Goal: Navigation & Orientation: Find specific page/section

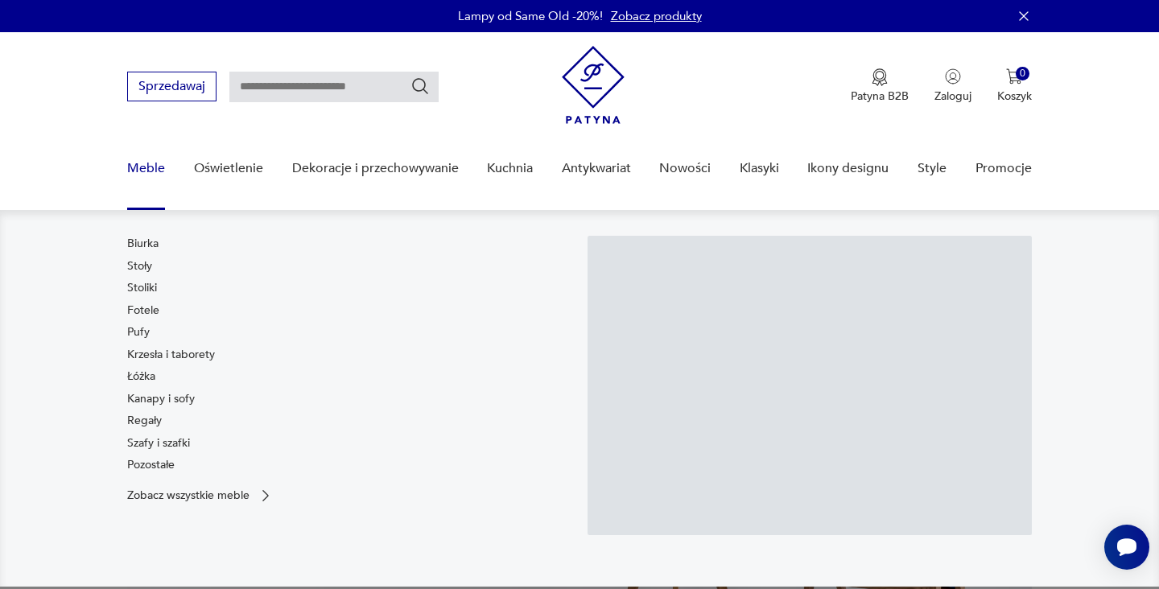
click at [147, 167] on link "Meble" at bounding box center [146, 169] width 38 height 62
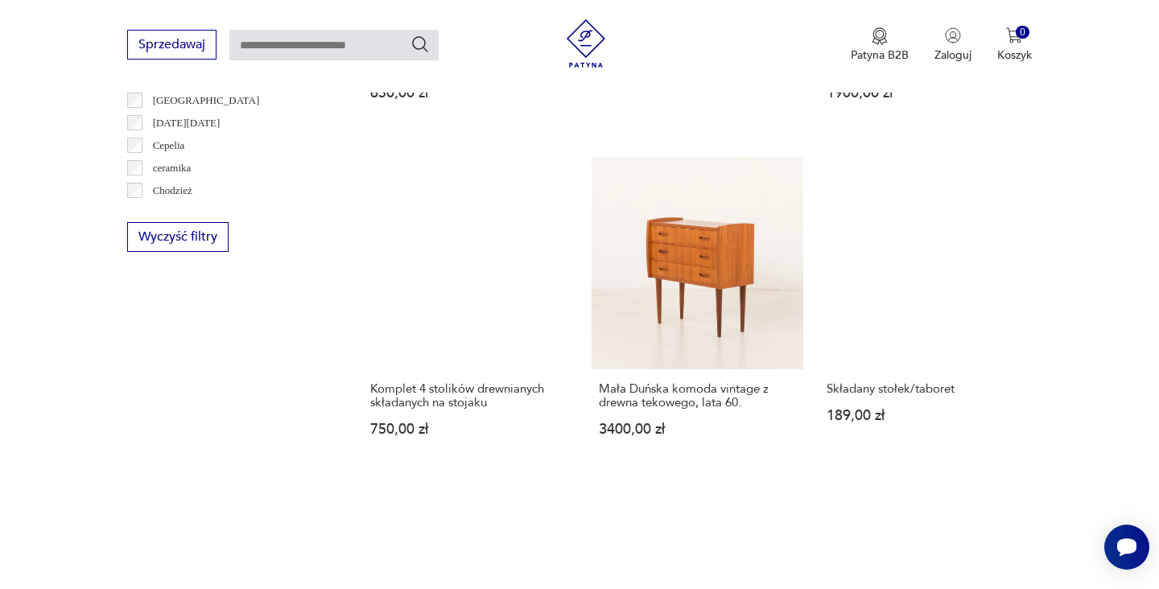
scroll to position [1767, 0]
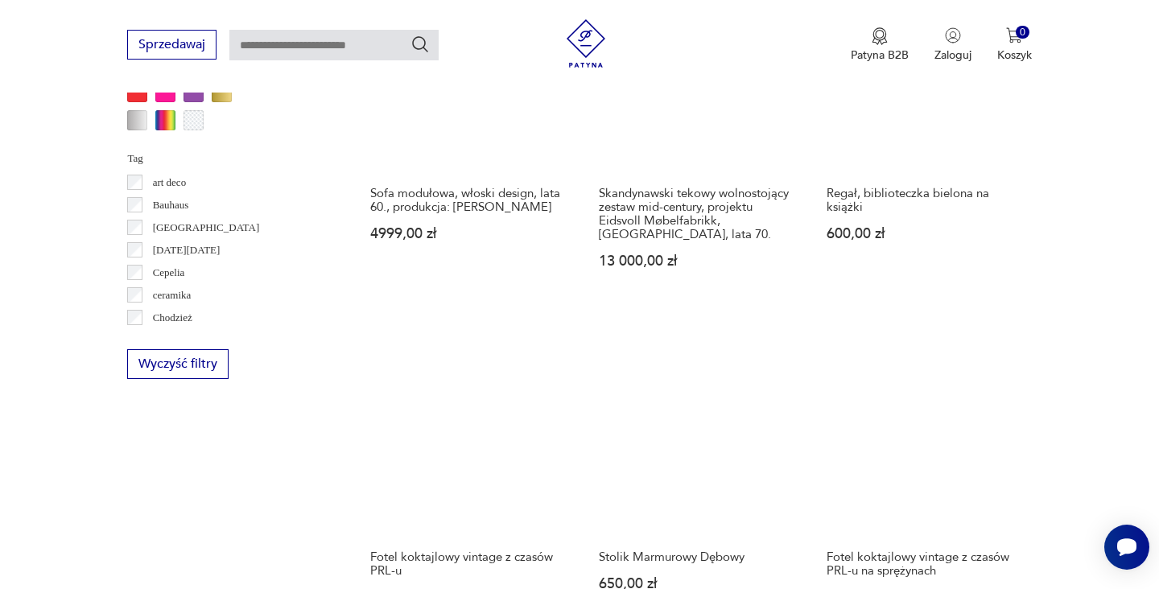
scroll to position [1559, 0]
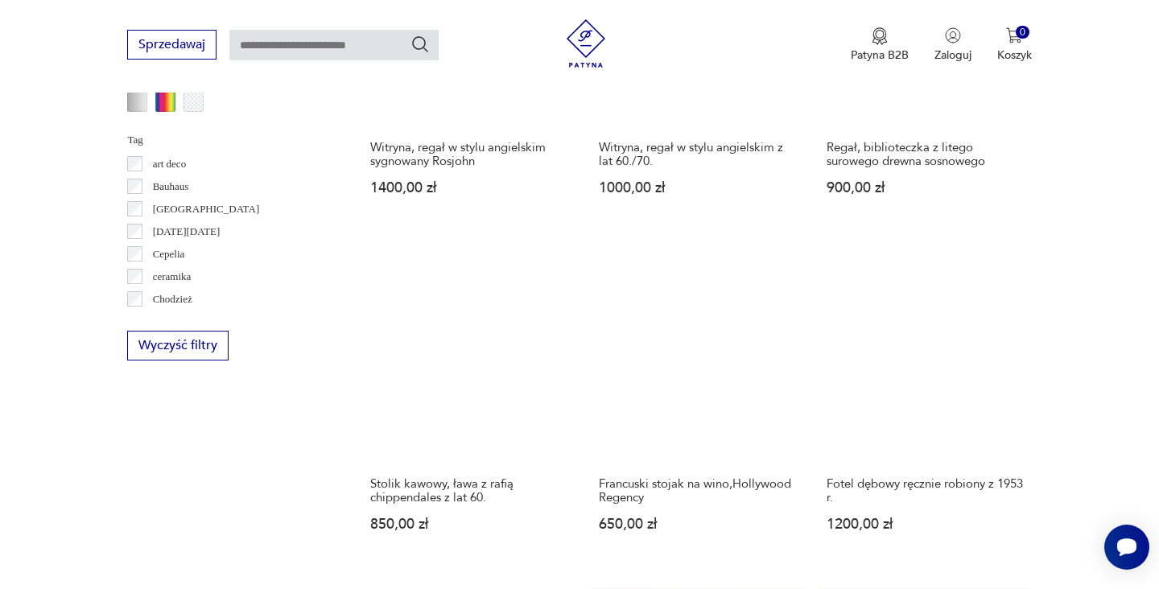
scroll to position [1494, 0]
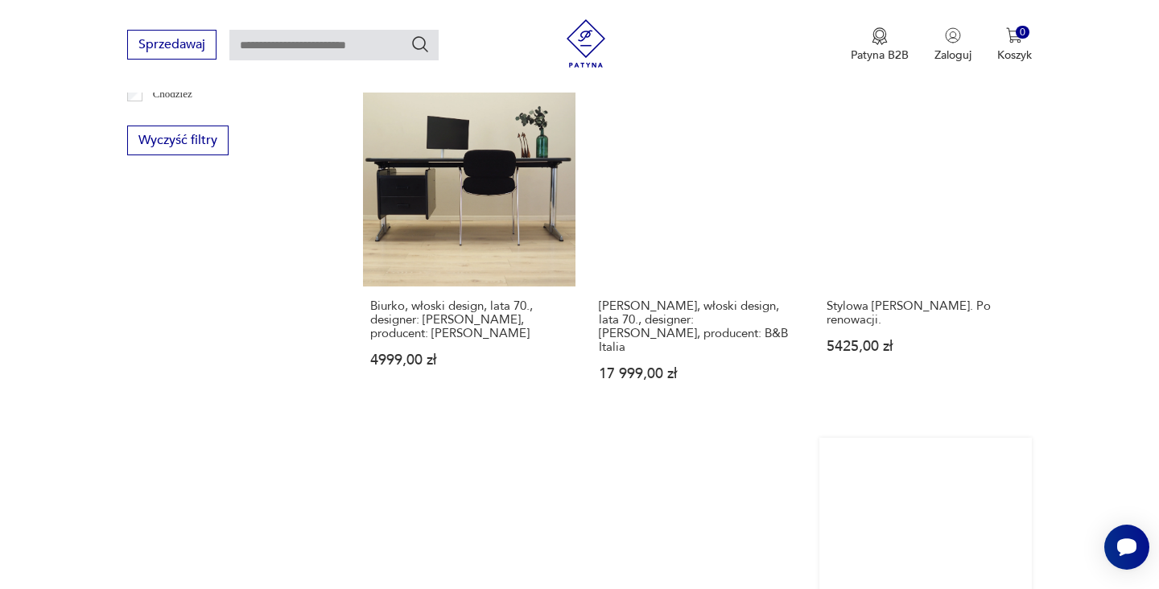
scroll to position [1735, 0]
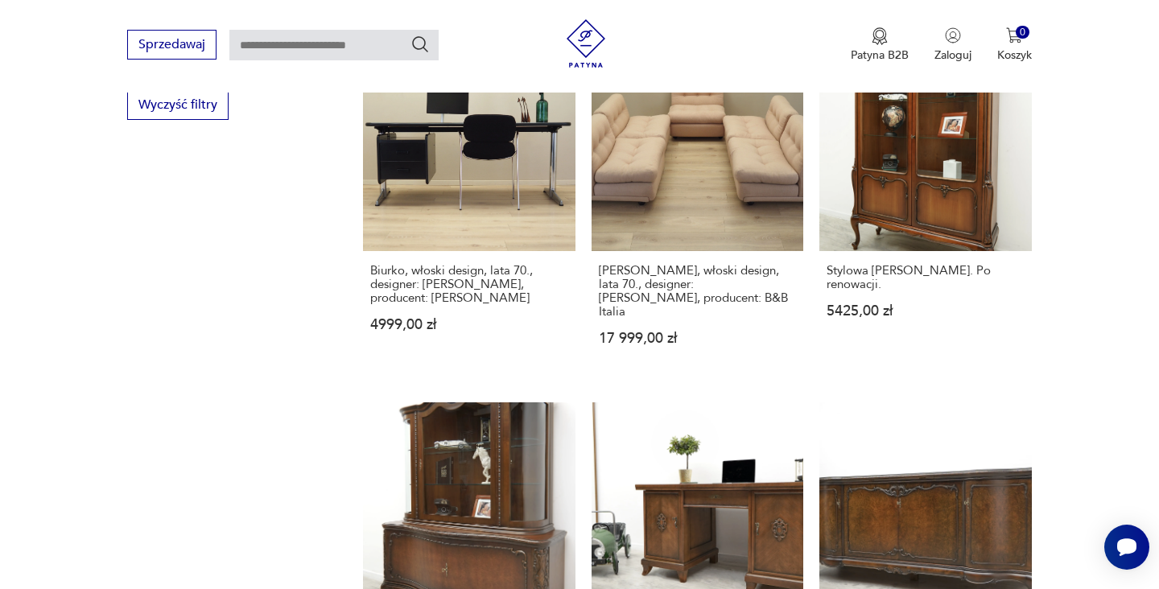
click at [807, 305] on section "Filtruj produkty Cena MIN MAX OK Promocja Datowanie OK Kraj pochodzenia Dania (…" at bounding box center [579, 72] width 1159 height 2275
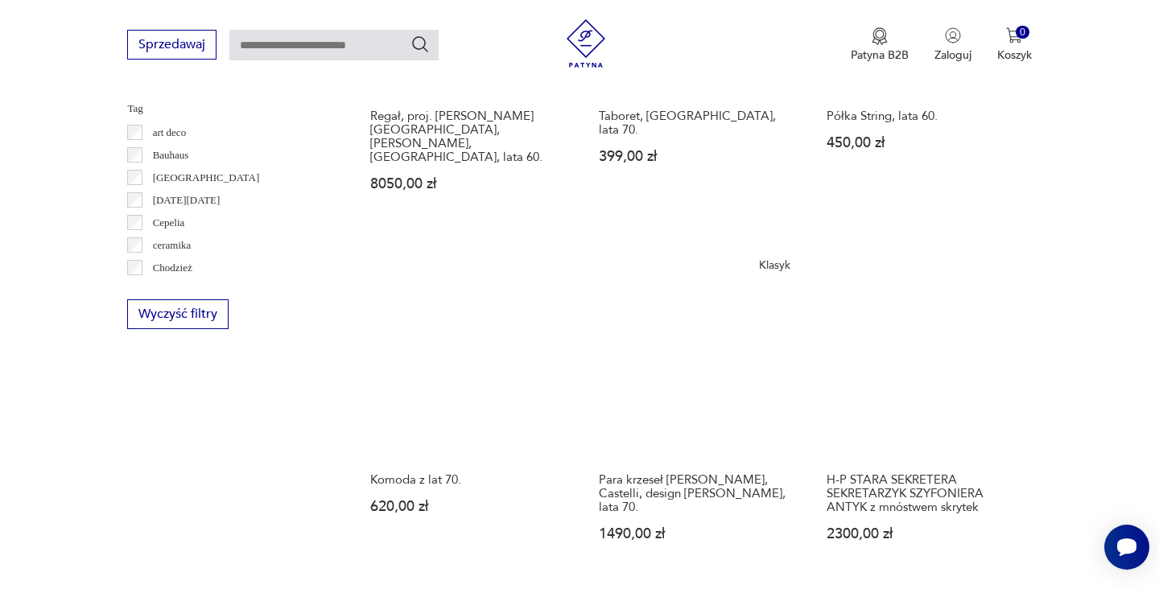
scroll to position [1535, 0]
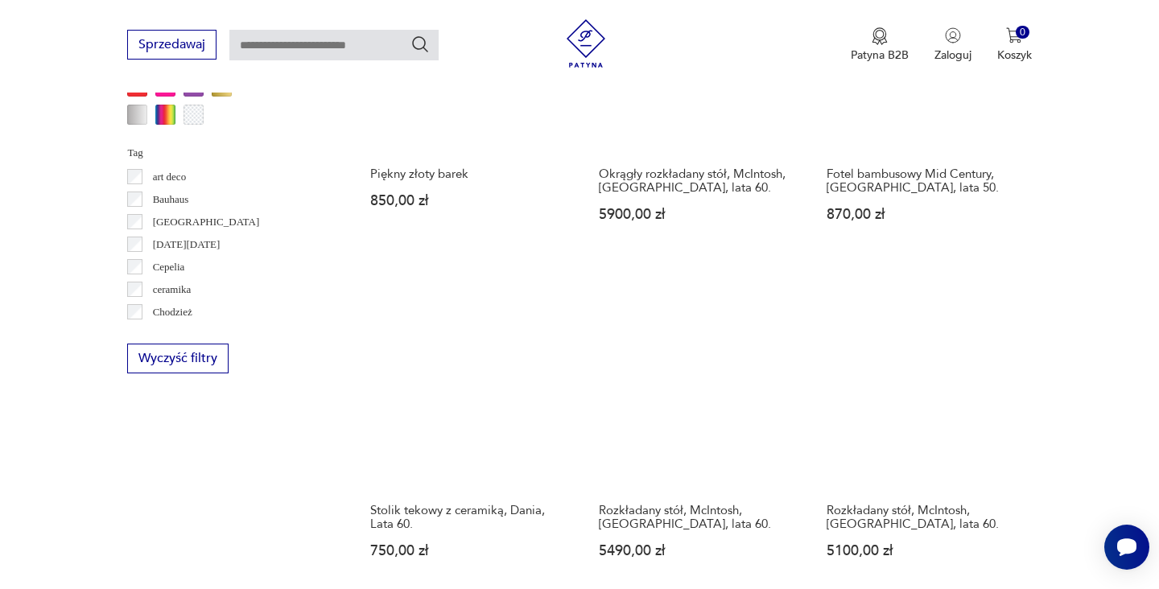
scroll to position [1481, 0]
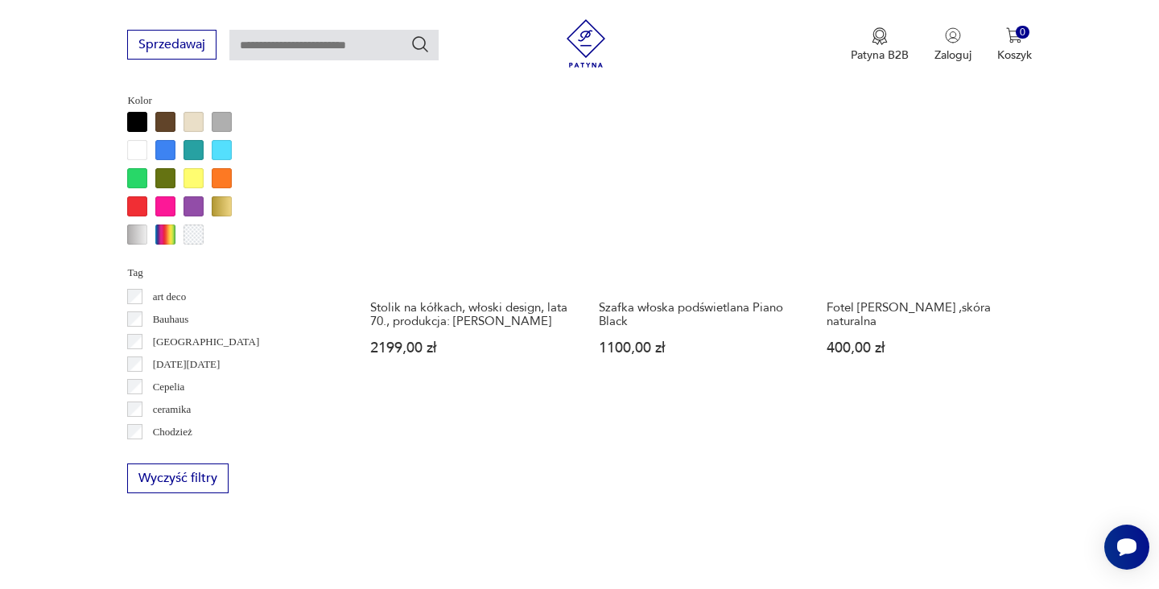
scroll to position [943, 0]
